Goal: Check status

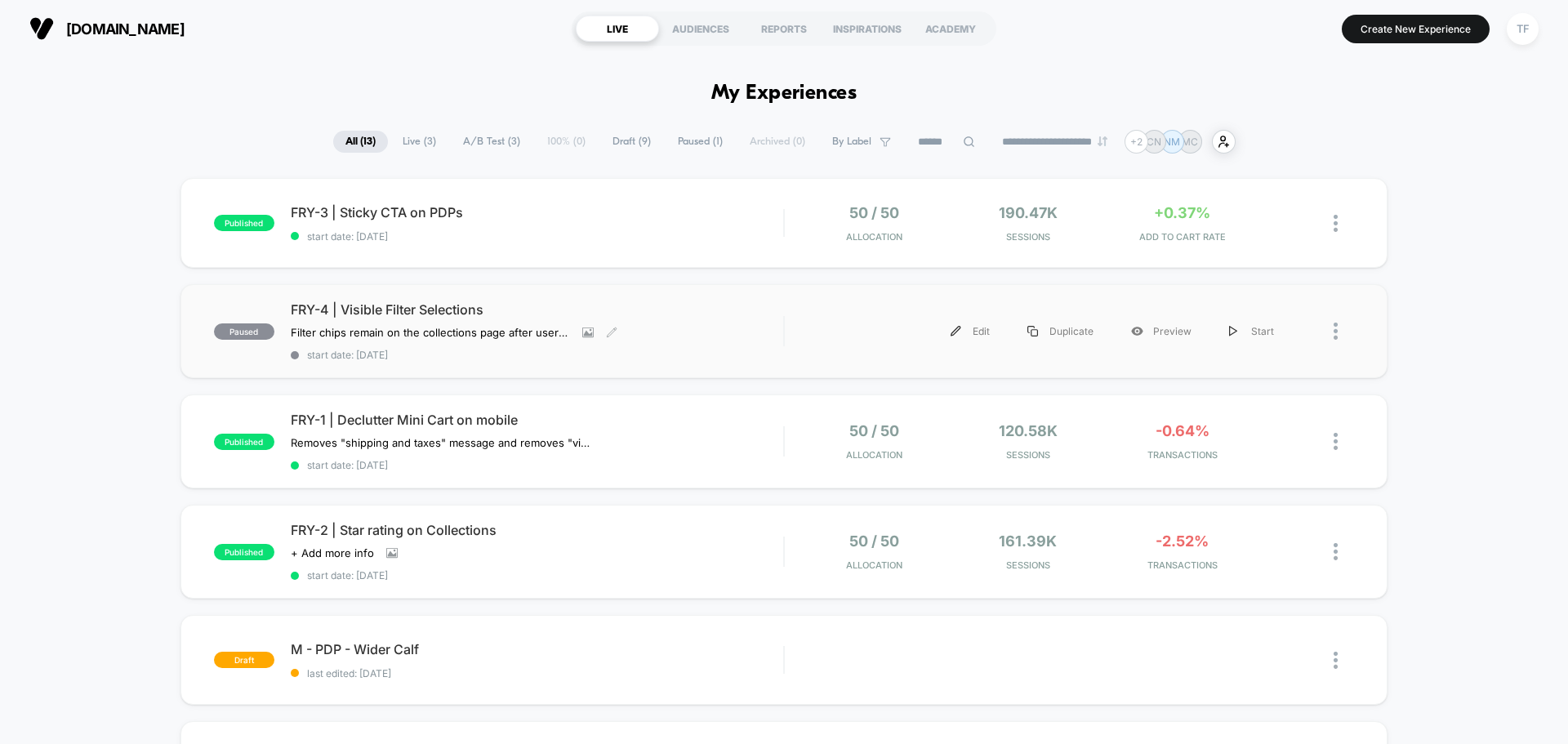
click at [675, 313] on span "FRY-4 | Visible Filter Selections" at bounding box center [536, 310] width 492 height 16
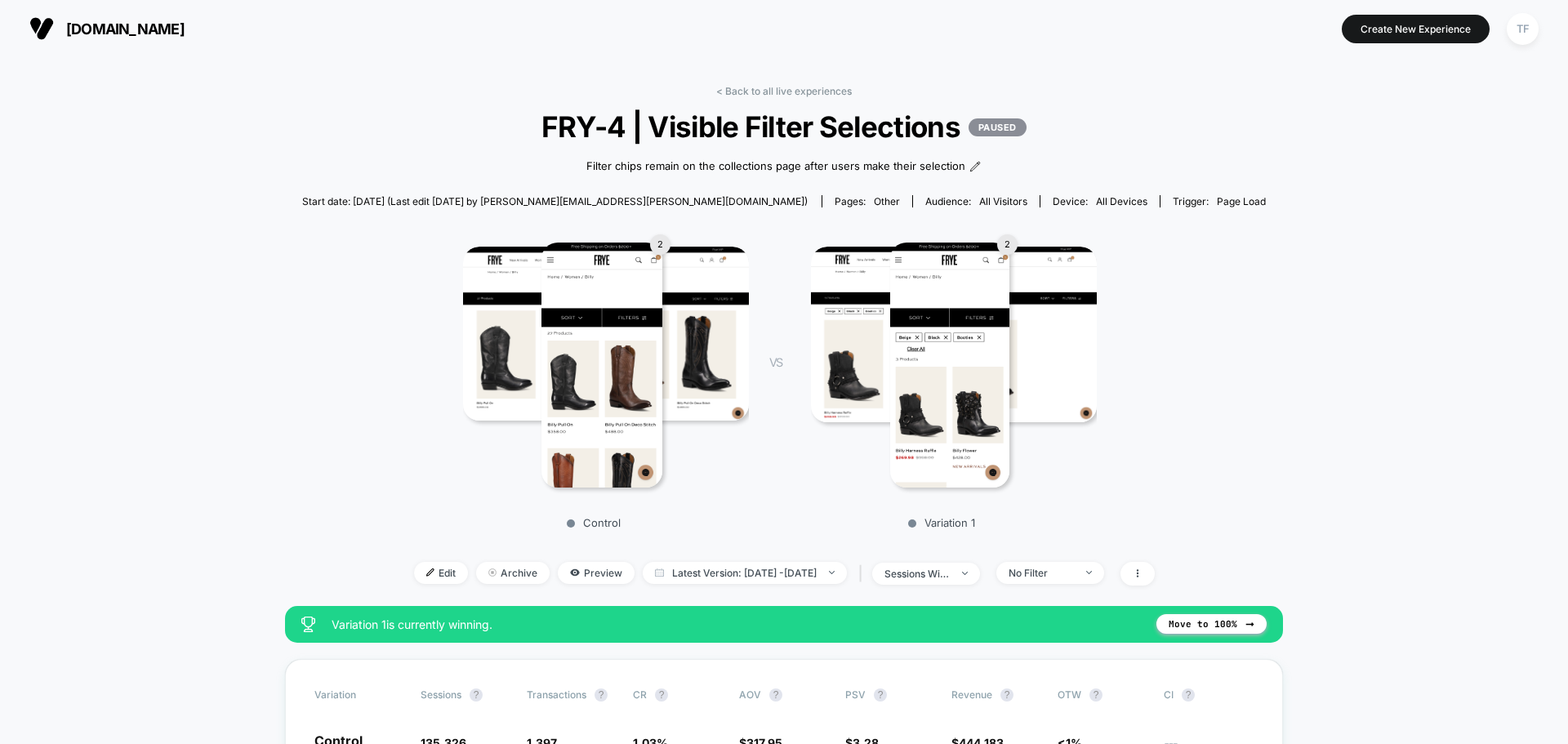
scroll to position [327, 0]
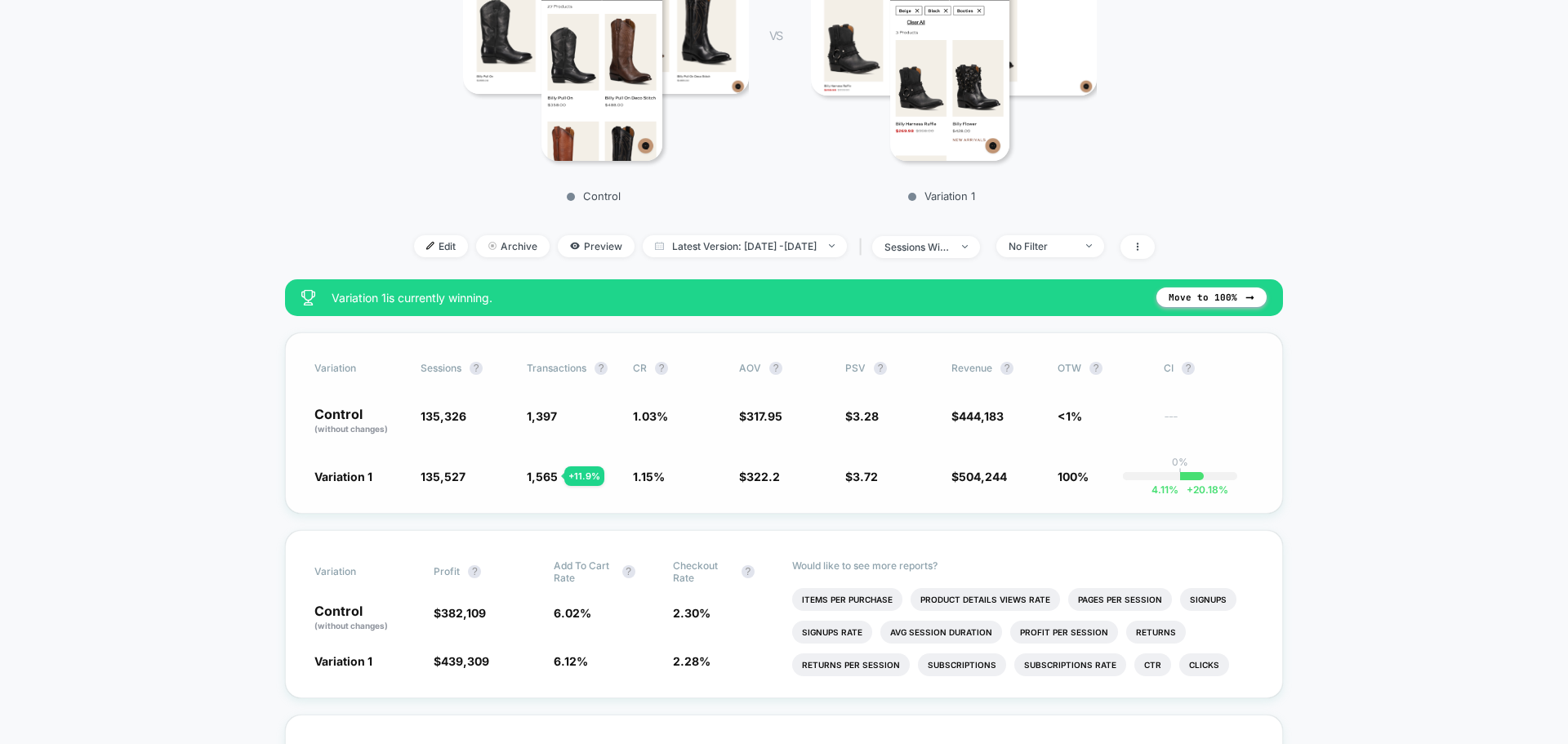
click at [641, 414] on span "1.03 %" at bounding box center [650, 416] width 35 height 14
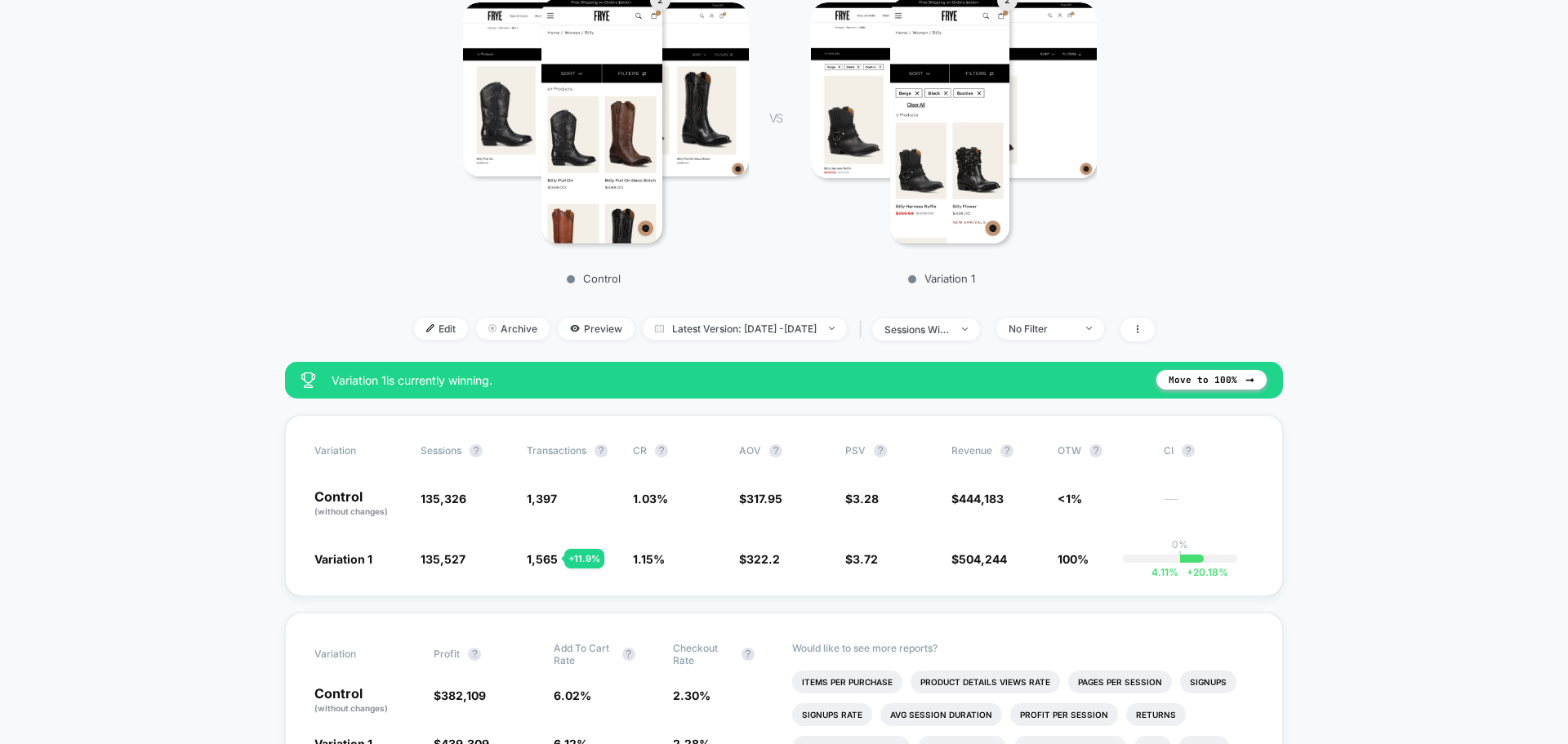
scroll to position [0, 0]
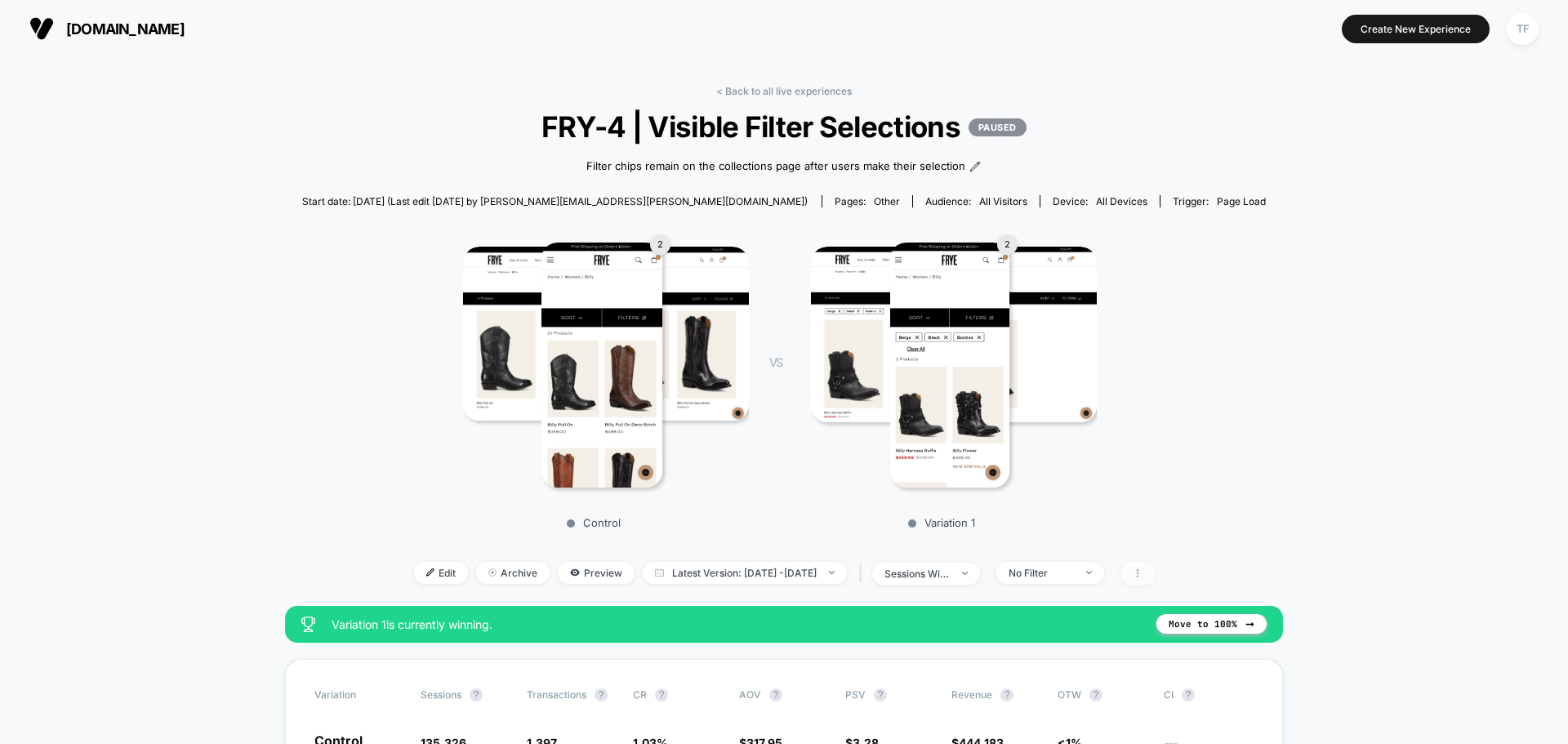
click at [1143, 570] on icon at bounding box center [1138, 574] width 10 height 10
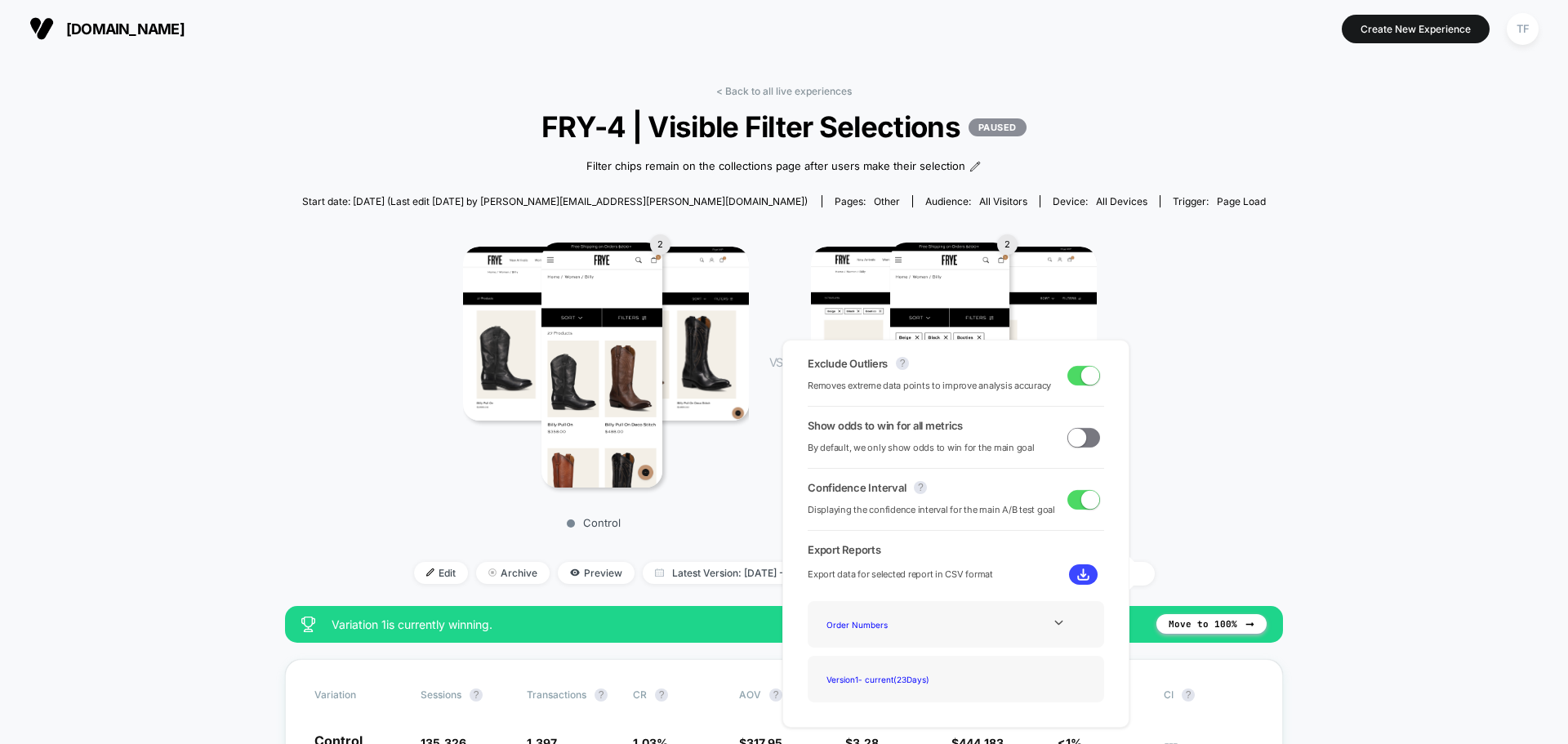
click at [1086, 439] on span at bounding box center [1083, 438] width 33 height 20
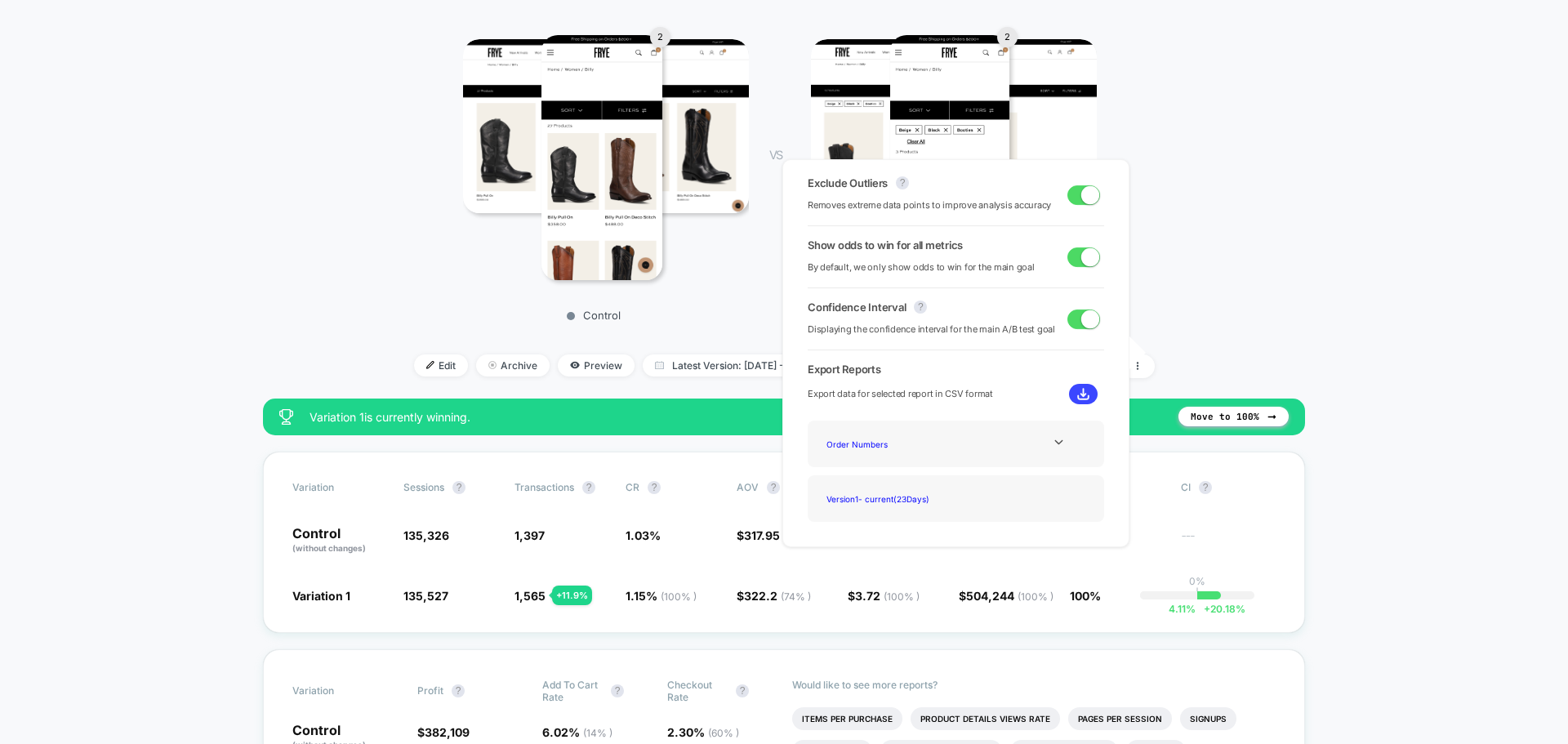
scroll to position [245, 0]
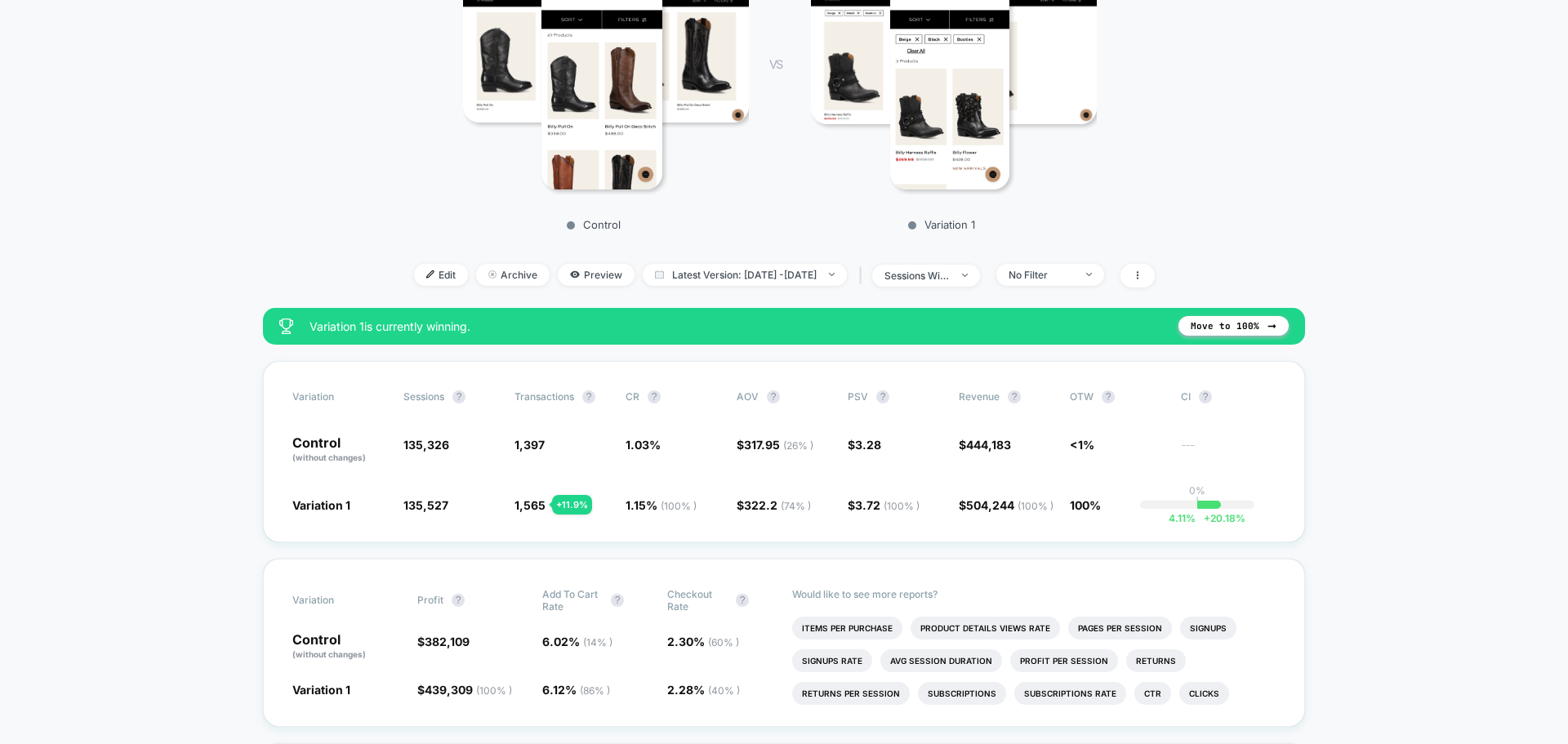
scroll to position [327, 0]
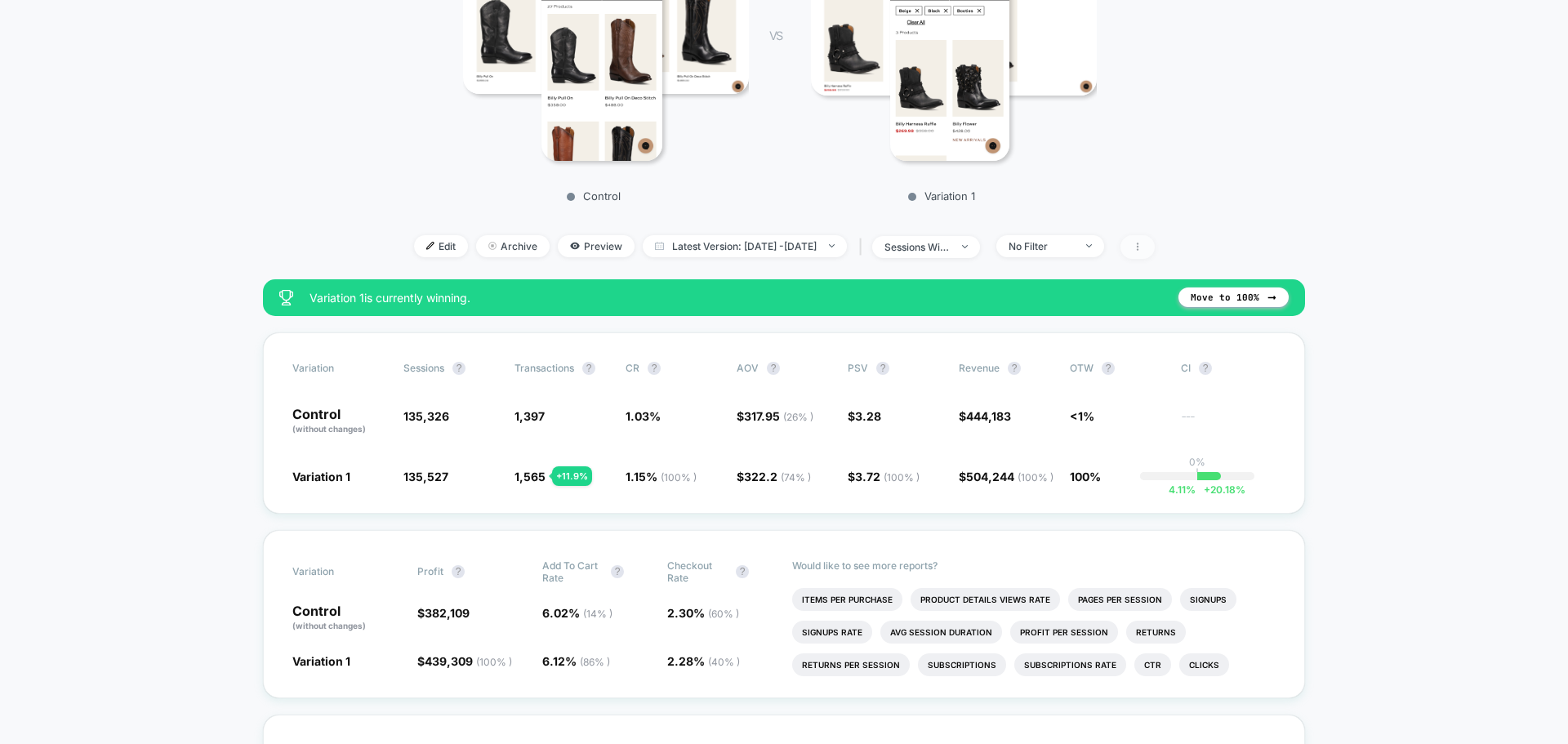
click at [1155, 246] on span at bounding box center [1138, 248] width 34 height 24
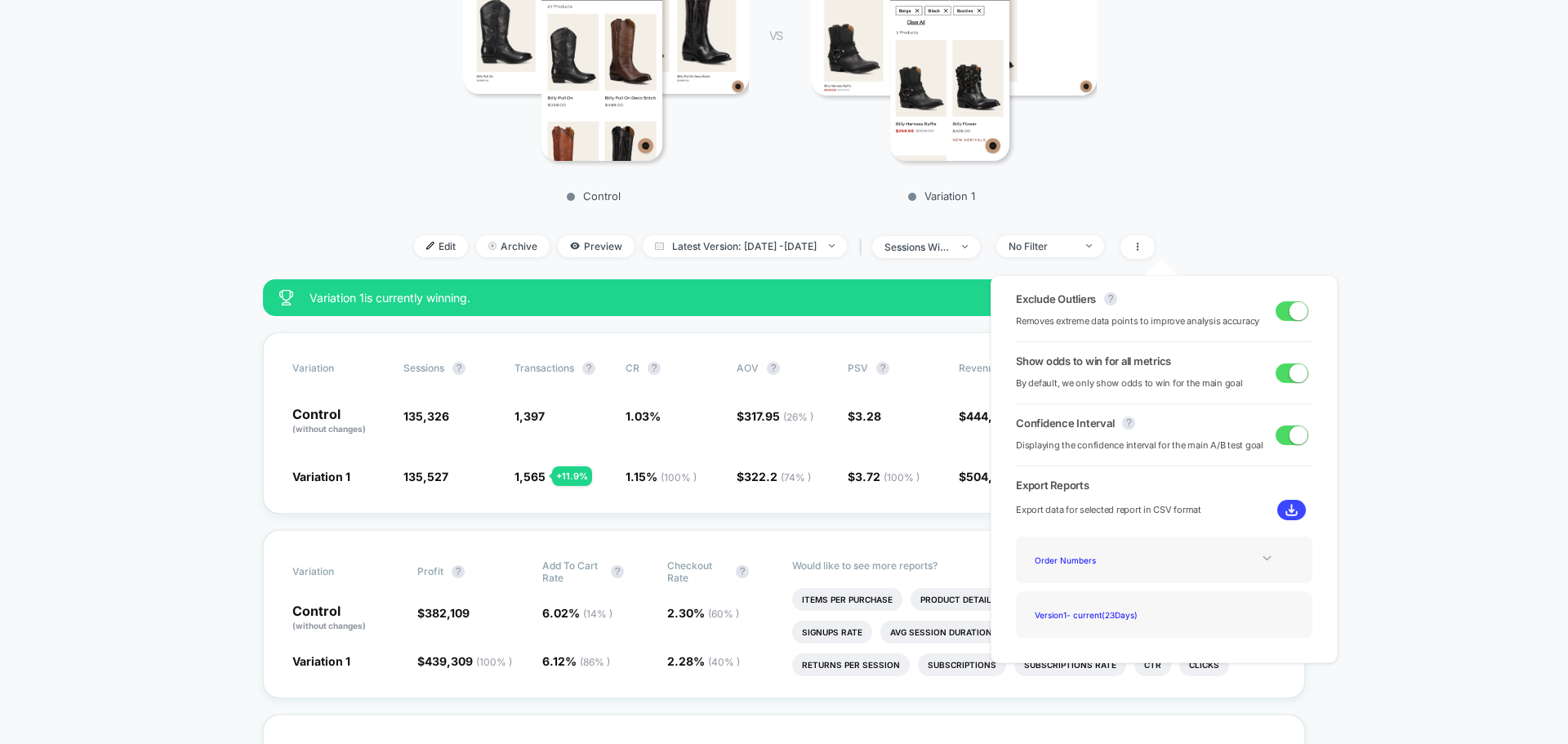
click at [1261, 558] on icon at bounding box center [1267, 558] width 12 height 12
click at [1286, 514] on img at bounding box center [1292, 510] width 12 height 12
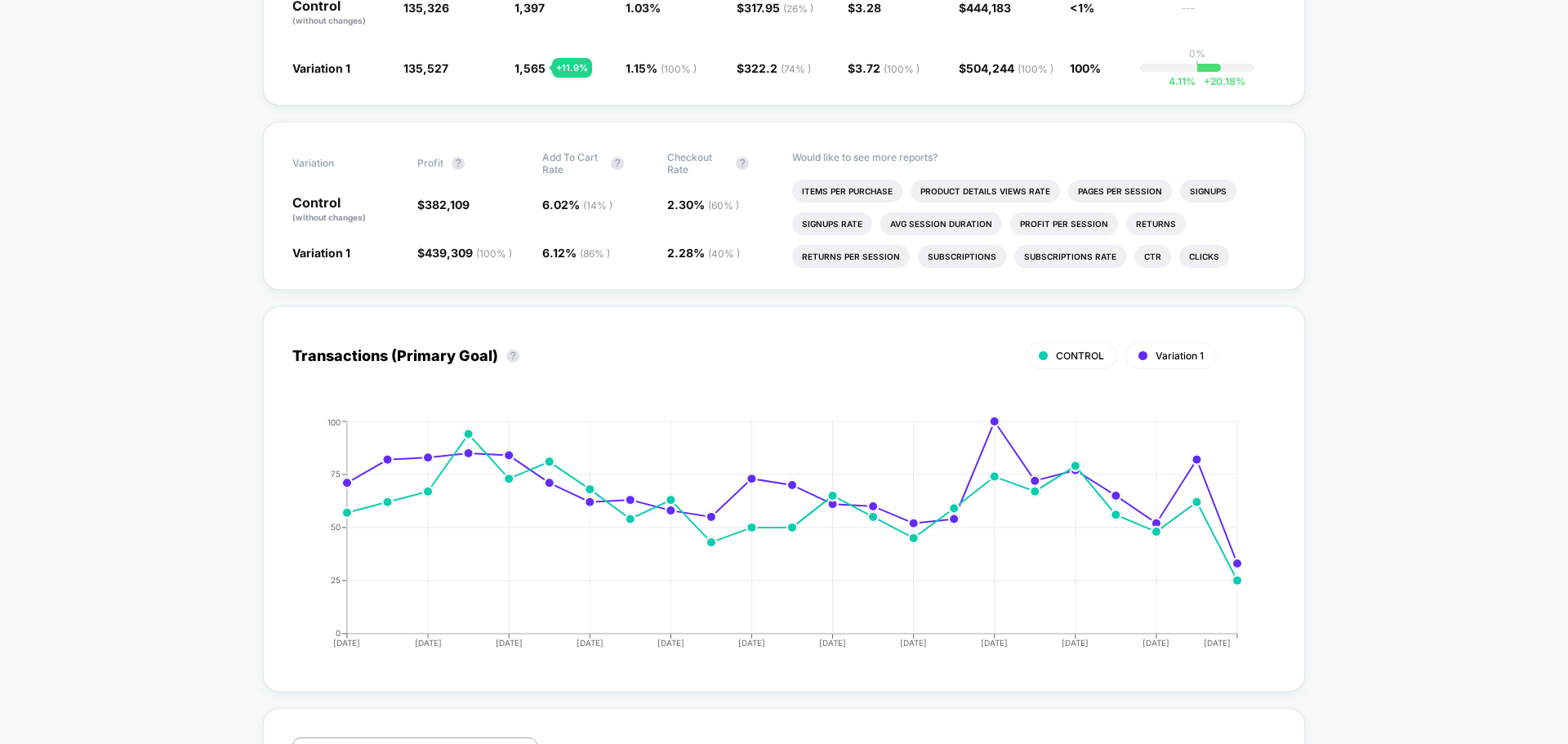
scroll to position [1063, 0]
